Goal: Task Accomplishment & Management: Manage account settings

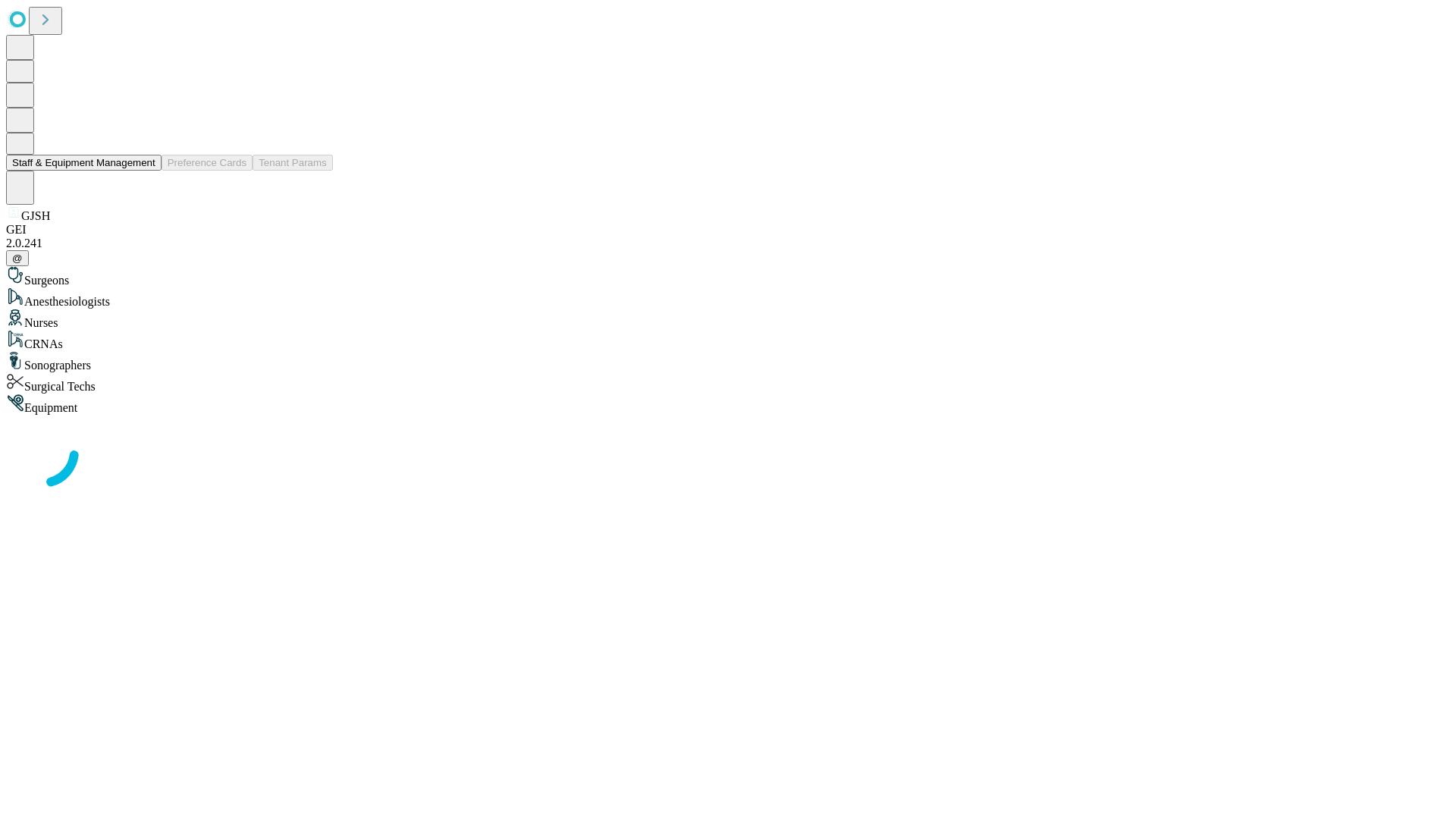
click at [145, 170] on button "Staff & Equipment Management" at bounding box center [84, 163] width 155 height 16
